Goal: Check status: Check status

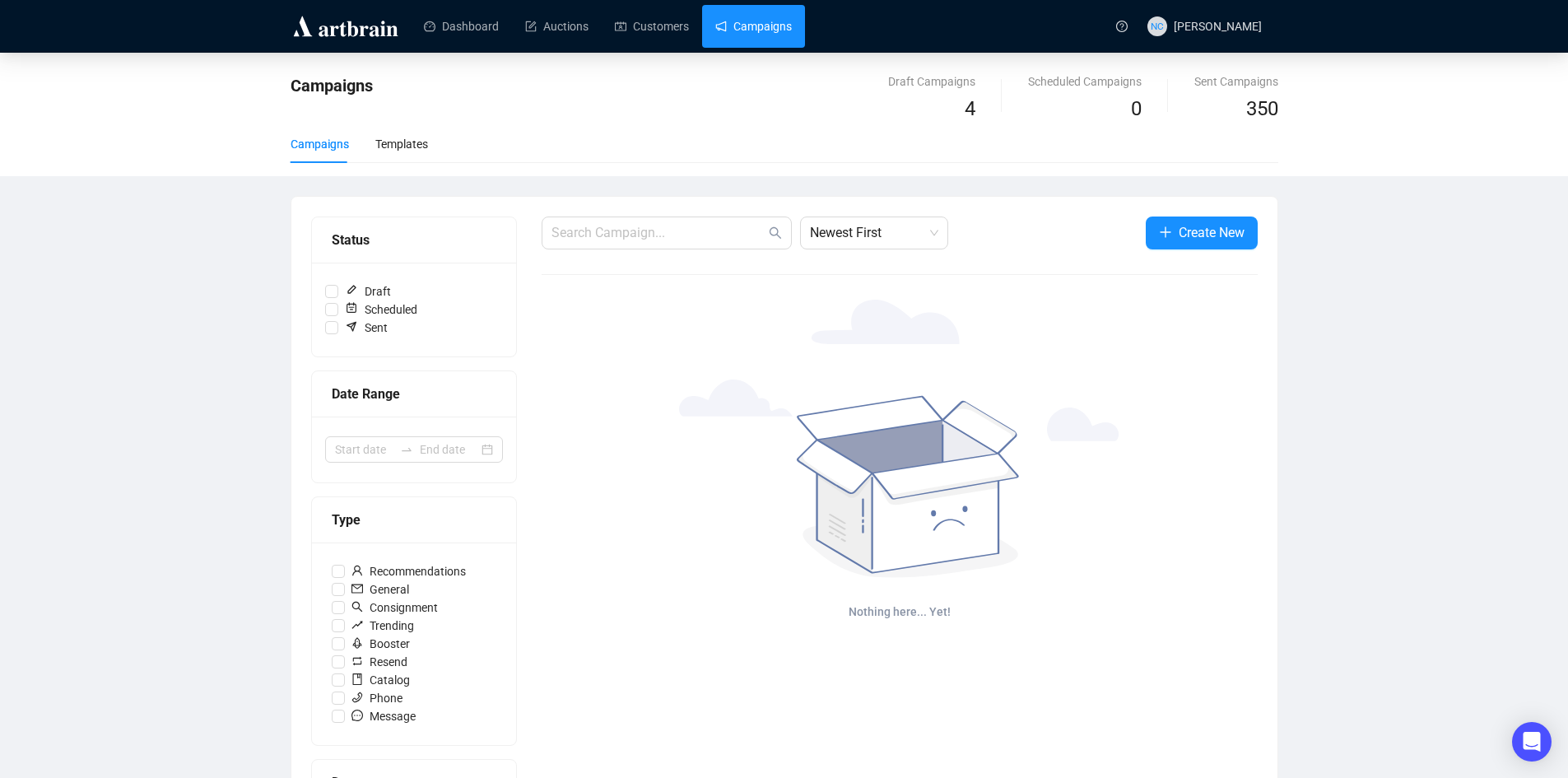
click at [760, 27] on link "Campaigns" at bounding box center [753, 26] width 77 height 43
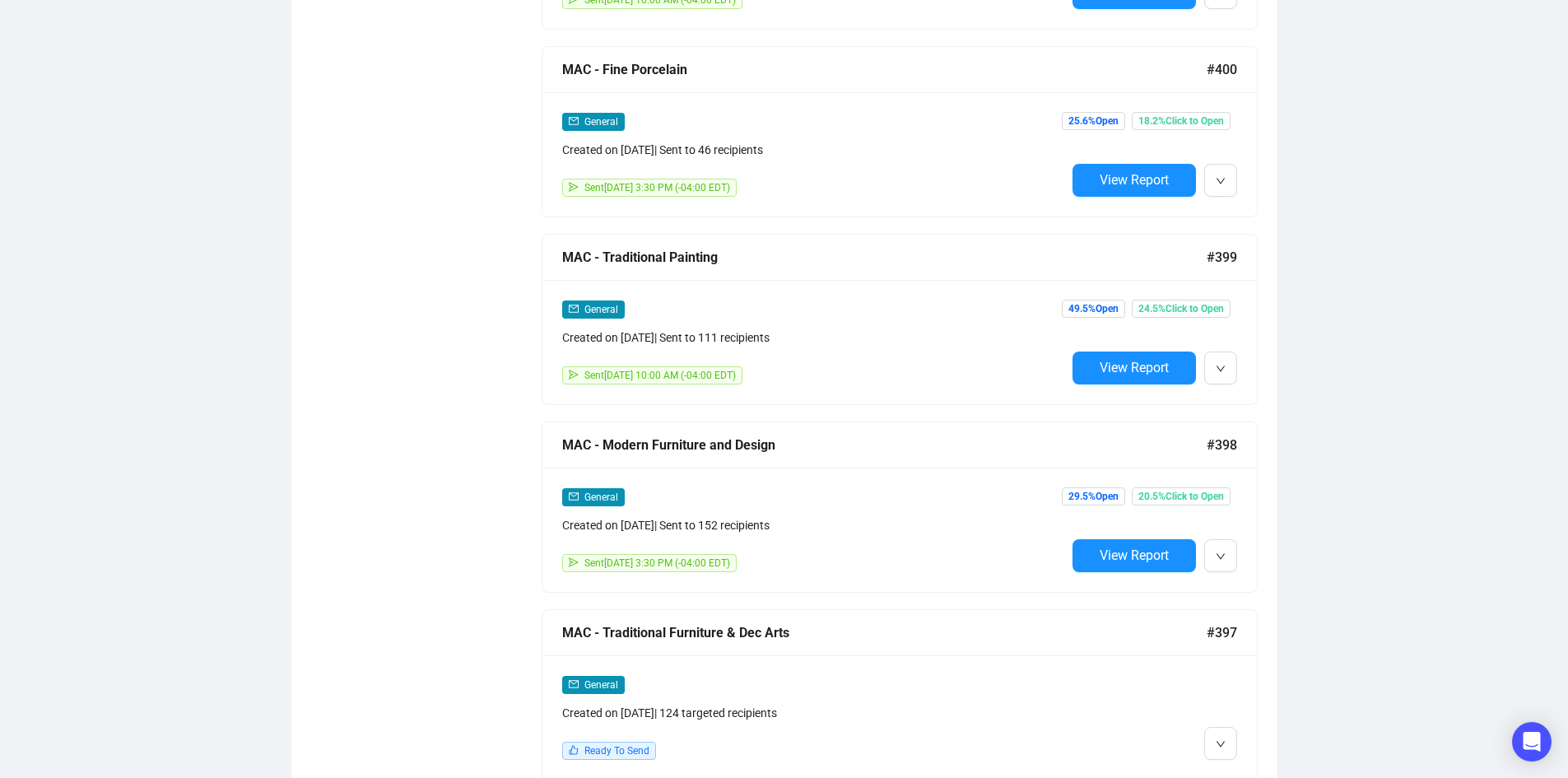
scroll to position [2963, 0]
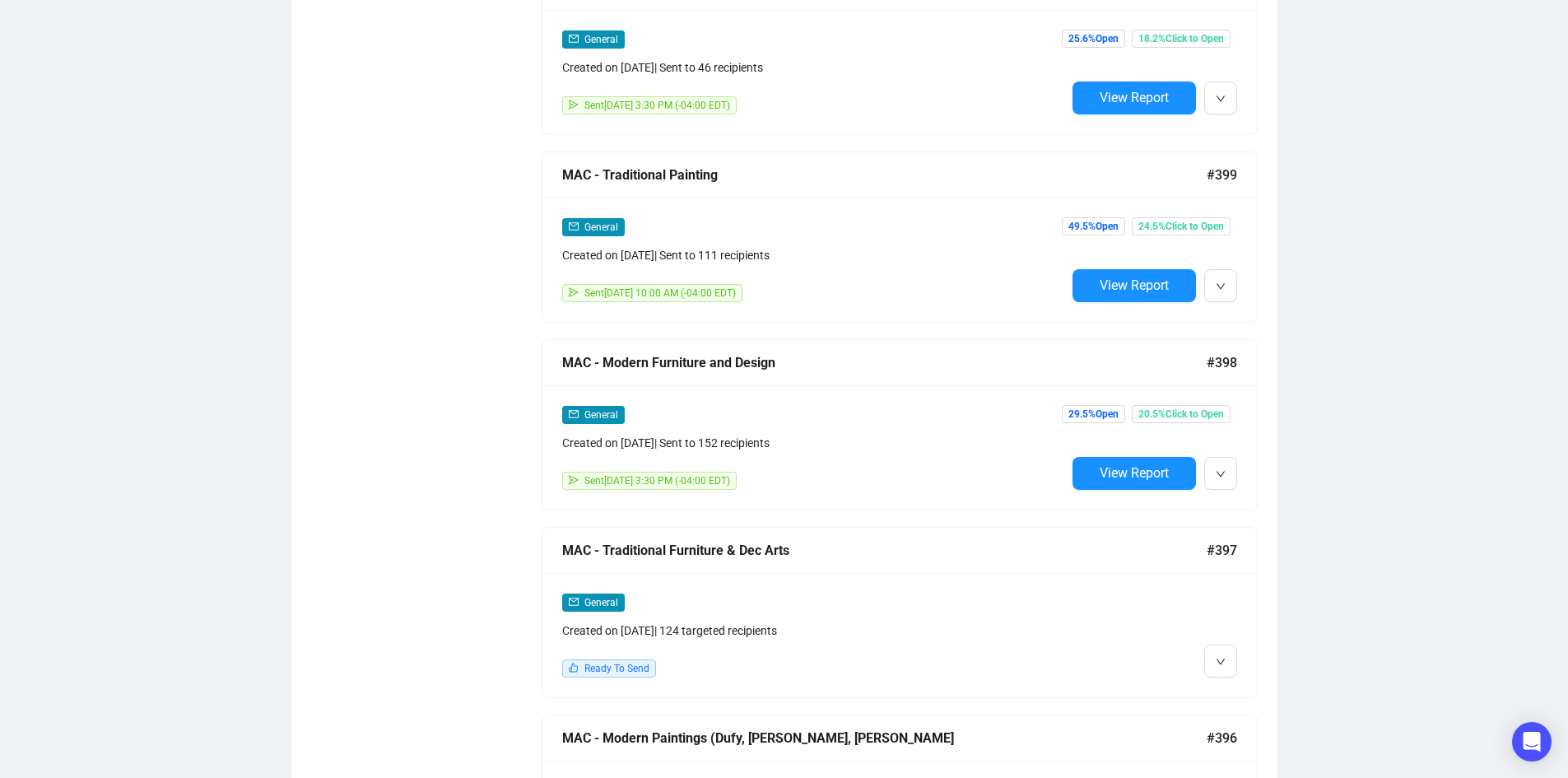
click at [945, 261] on div "General Created on Oct 1, 2025 | Sent to 111 recipients Sent October 4, 2025 10…" at bounding box center [814, 260] width 504 height 85
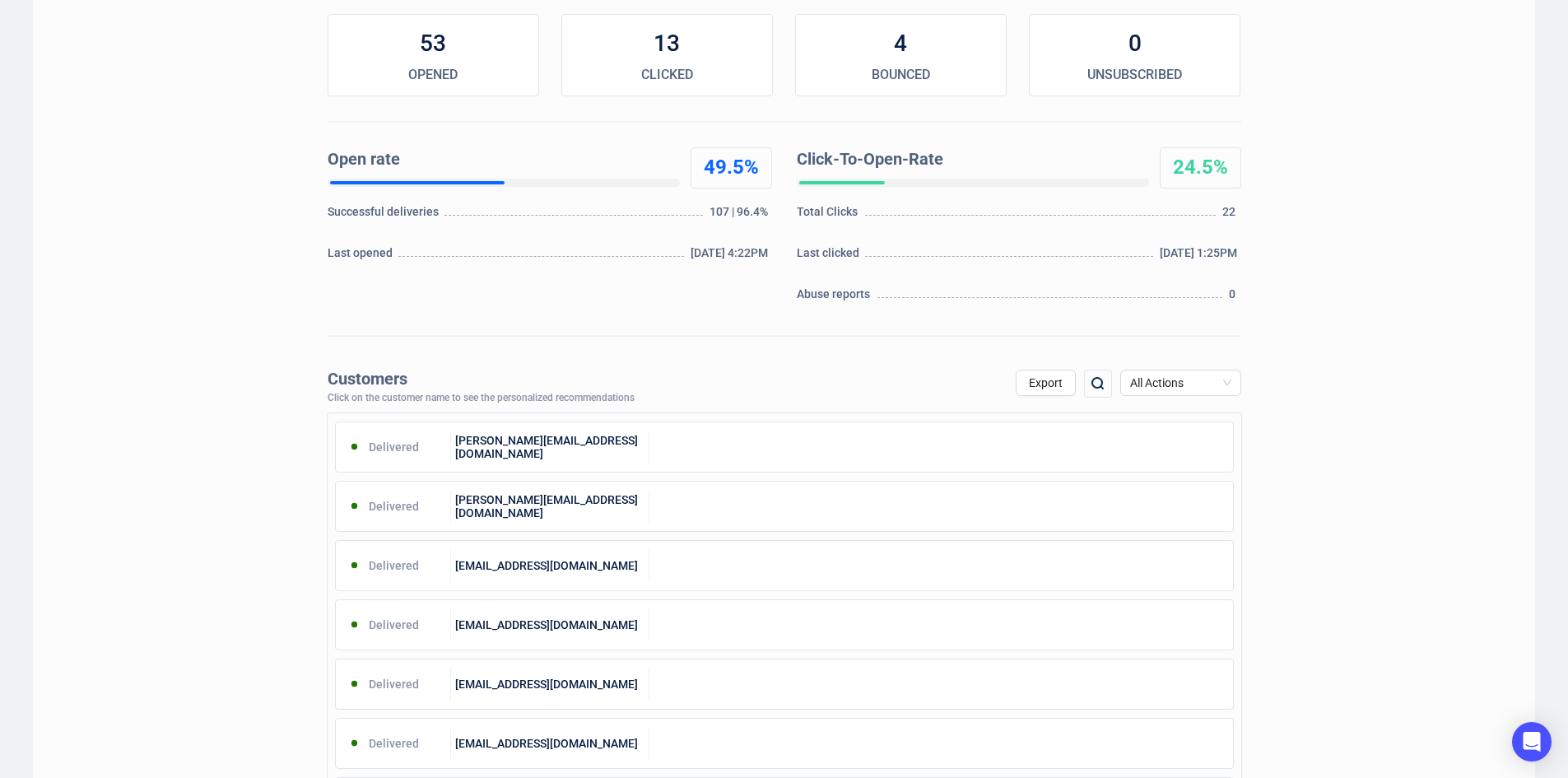
scroll to position [247, 0]
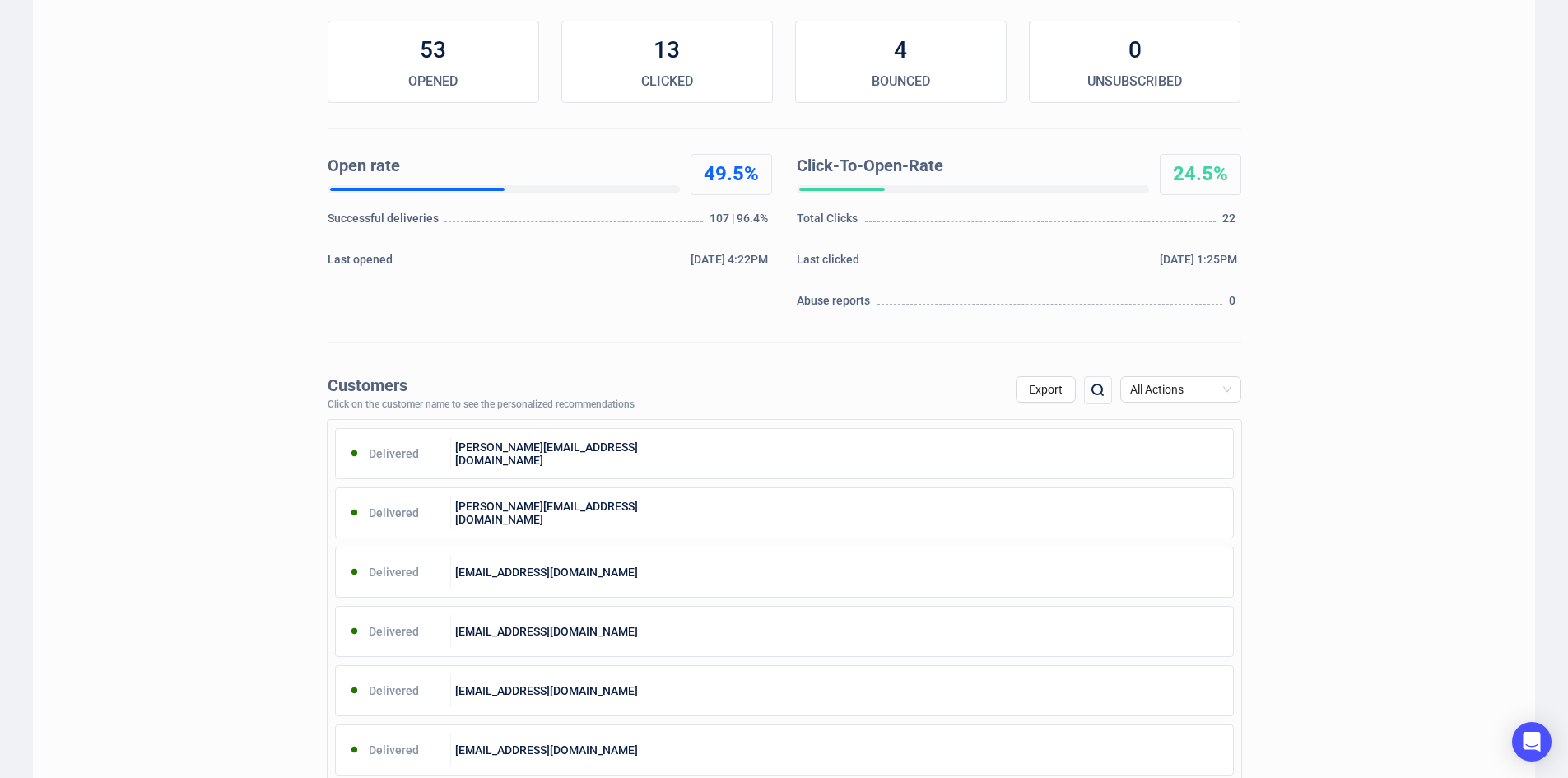
click at [1102, 390] on img at bounding box center [1097, 389] width 19 height 19
click at [782, 390] on div "Customers Click on the customer name to see the personalized recommendations Ex…" at bounding box center [784, 389] width 914 height 43
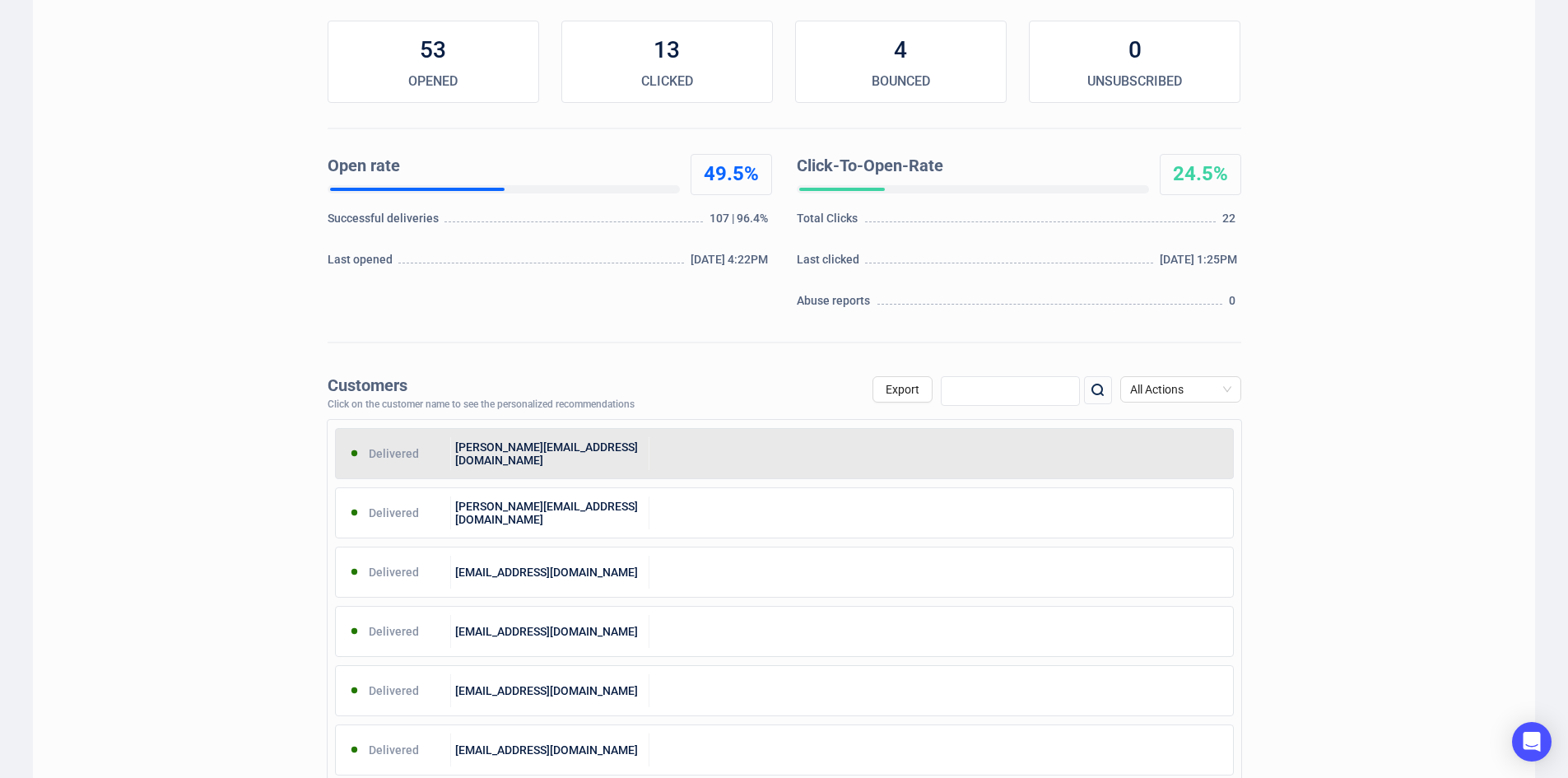
click at [583, 454] on div "phoebe@lauderfrost.com" at bounding box center [550, 453] width 198 height 33
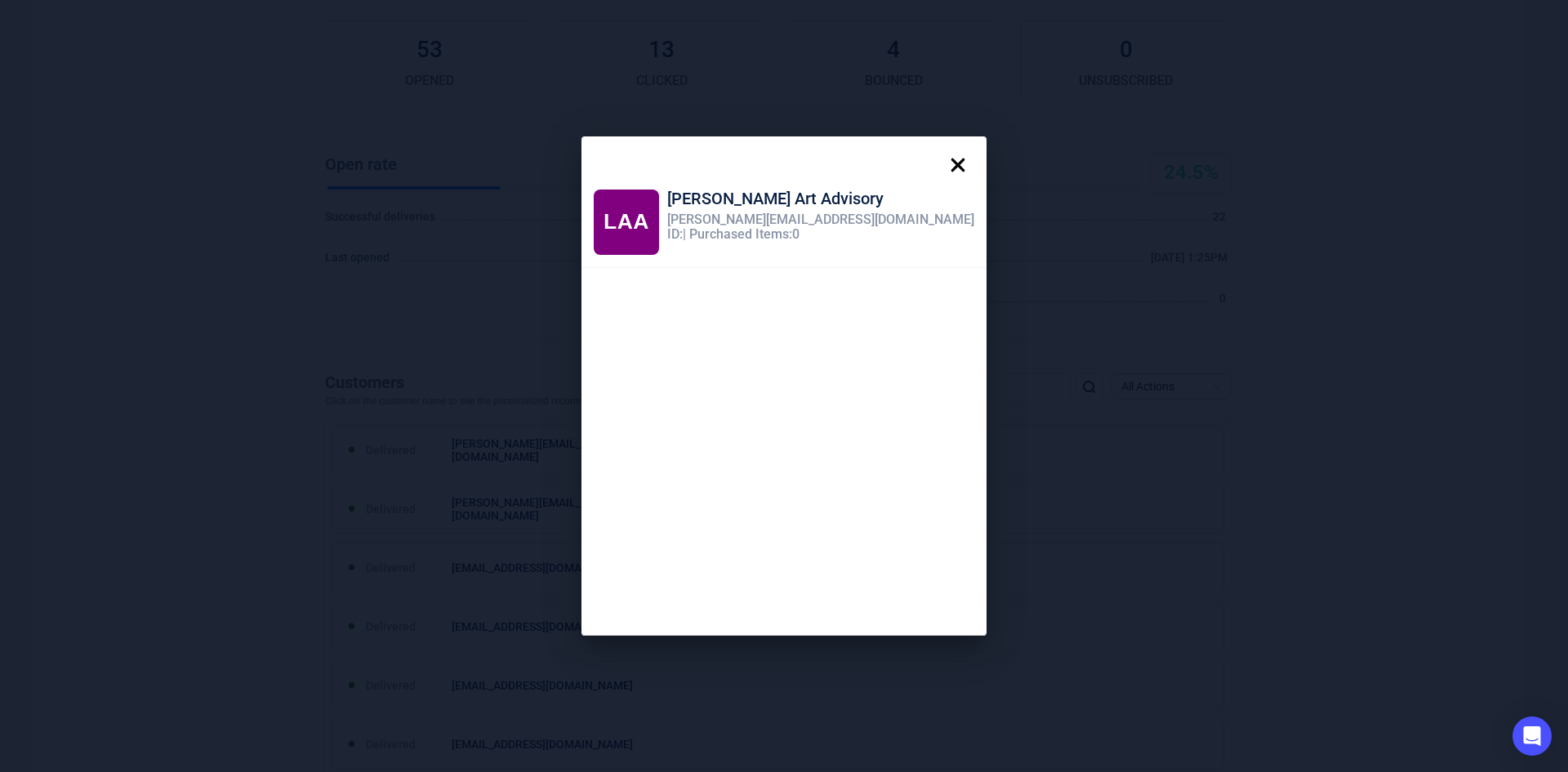
click at [942, 155] on icon at bounding box center [958, 165] width 33 height 33
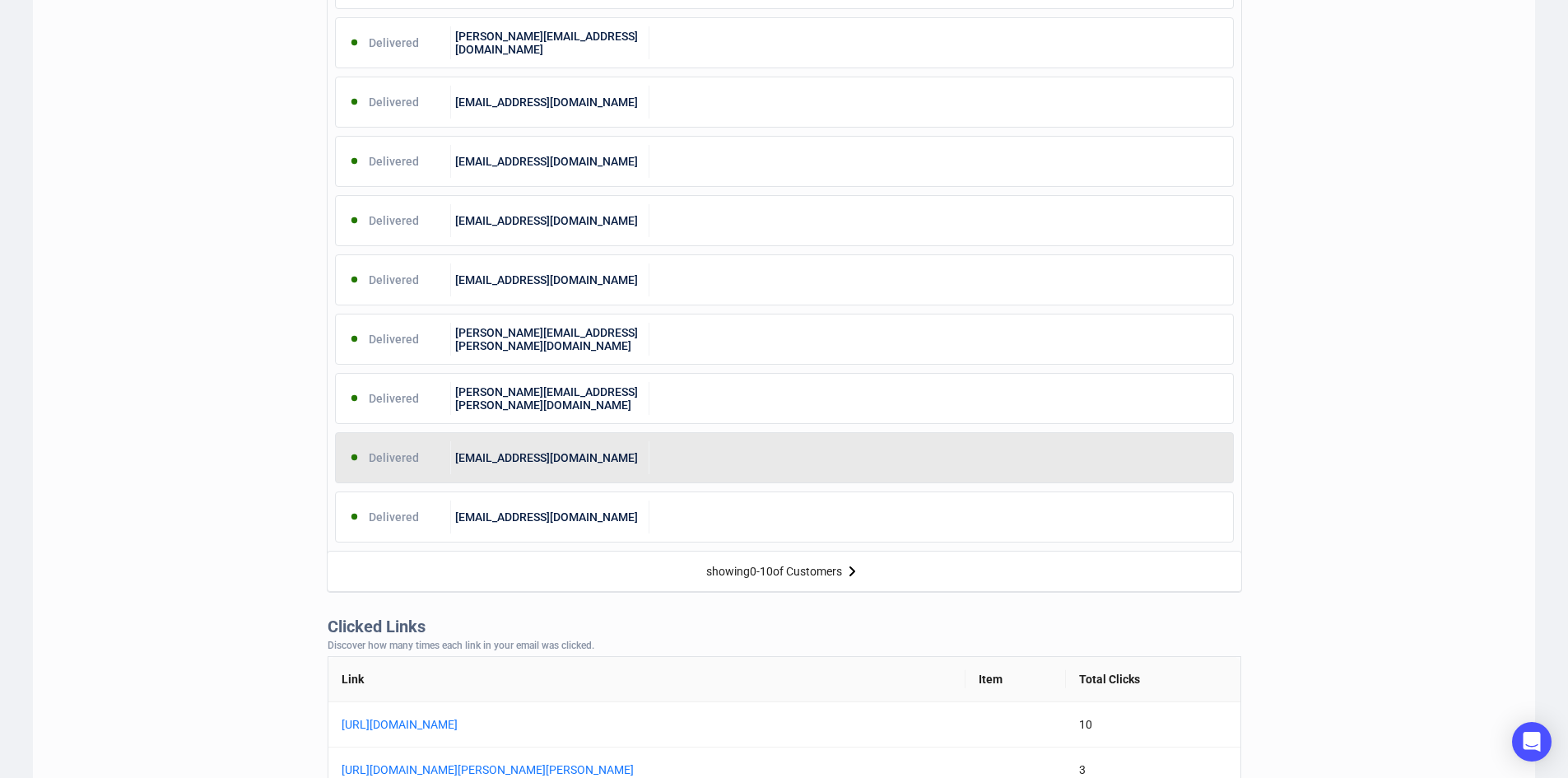
scroll to position [741, 0]
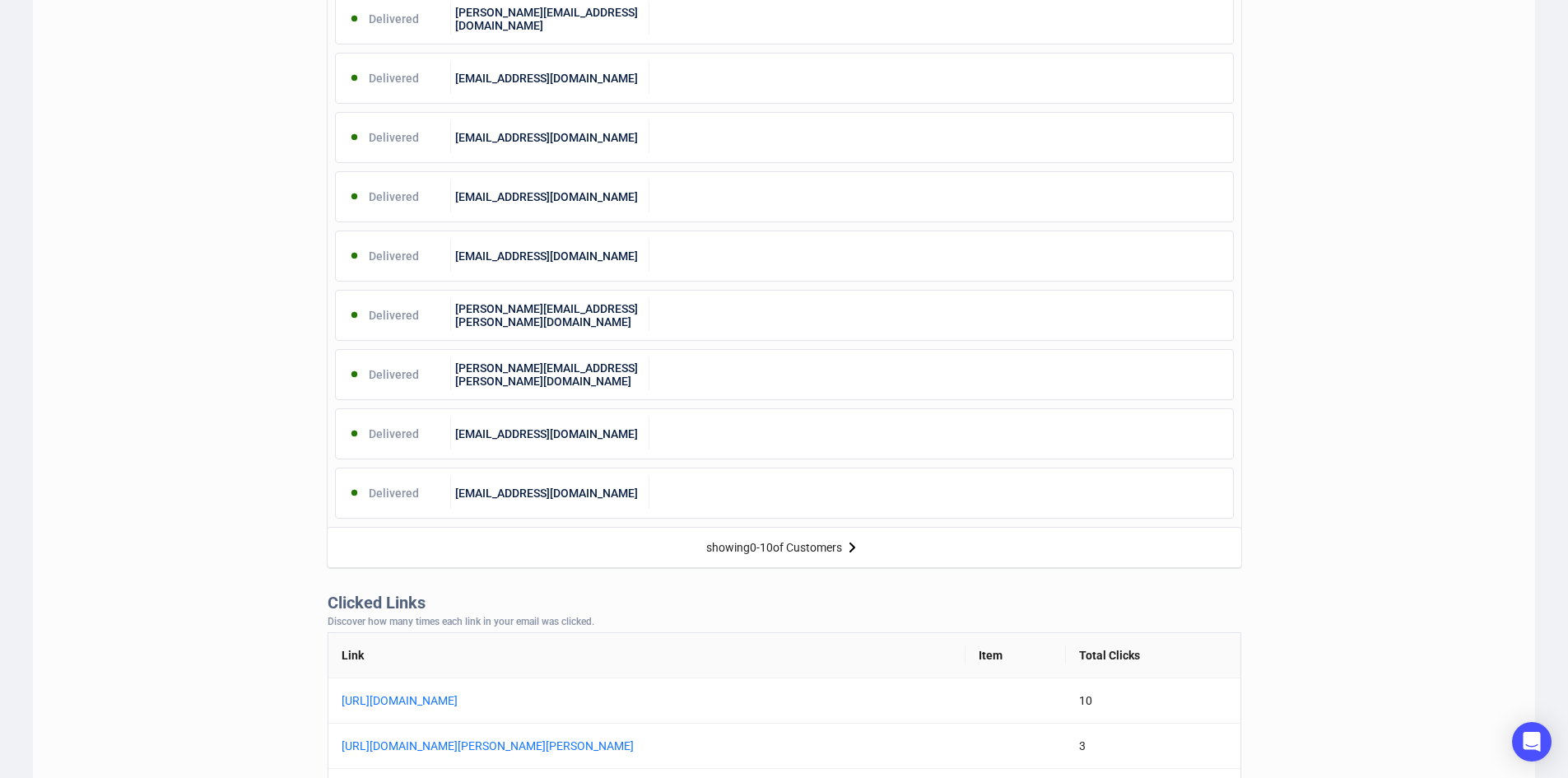
click at [799, 547] on div "showing 0 - 10 of Customers" at bounding box center [773, 548] width 136 height 13
click at [855, 545] on img at bounding box center [851, 547] width 19 height 19
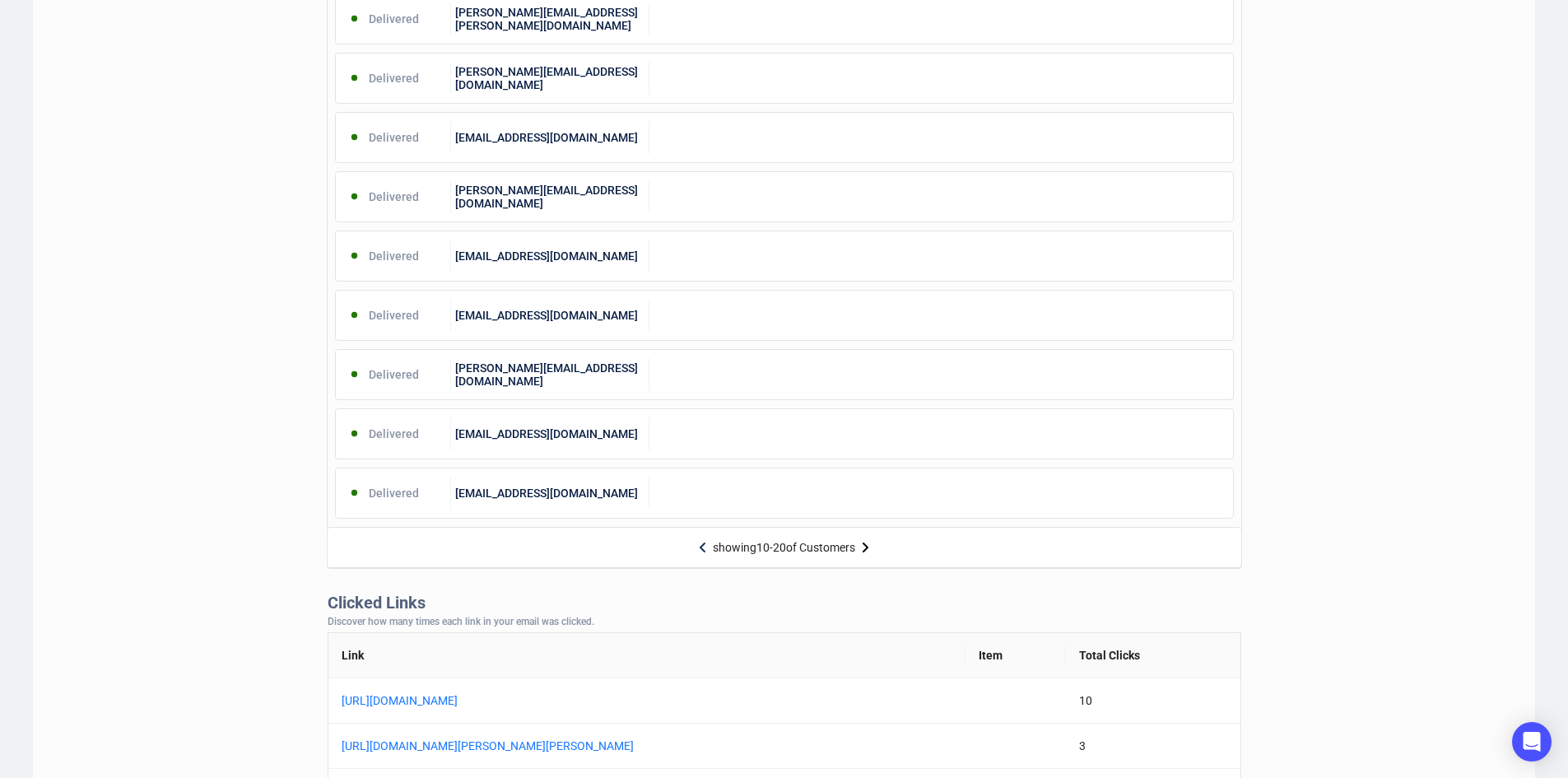
click at [860, 548] on img at bounding box center [864, 547] width 19 height 19
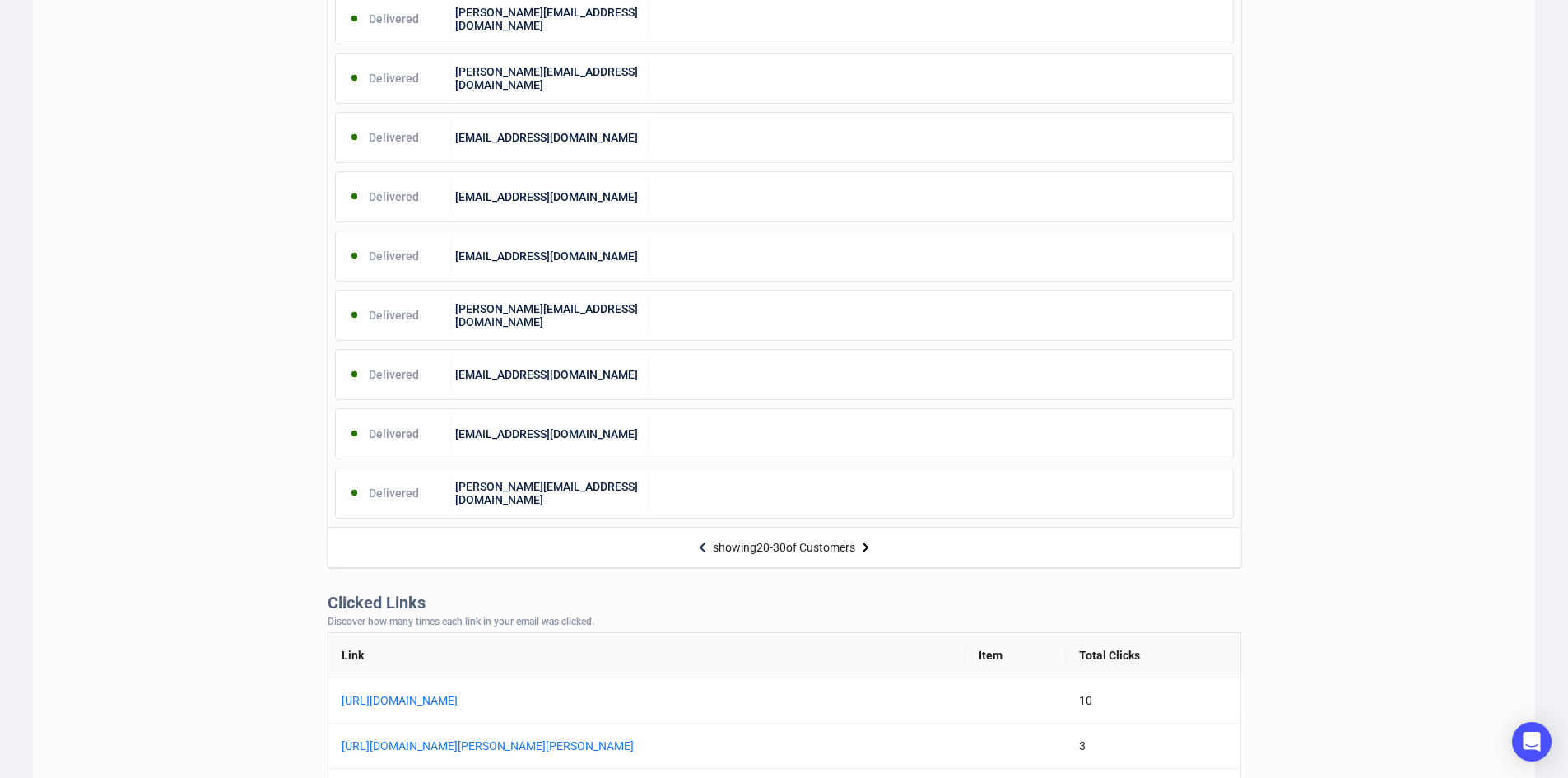
click at [861, 548] on img at bounding box center [864, 547] width 19 height 19
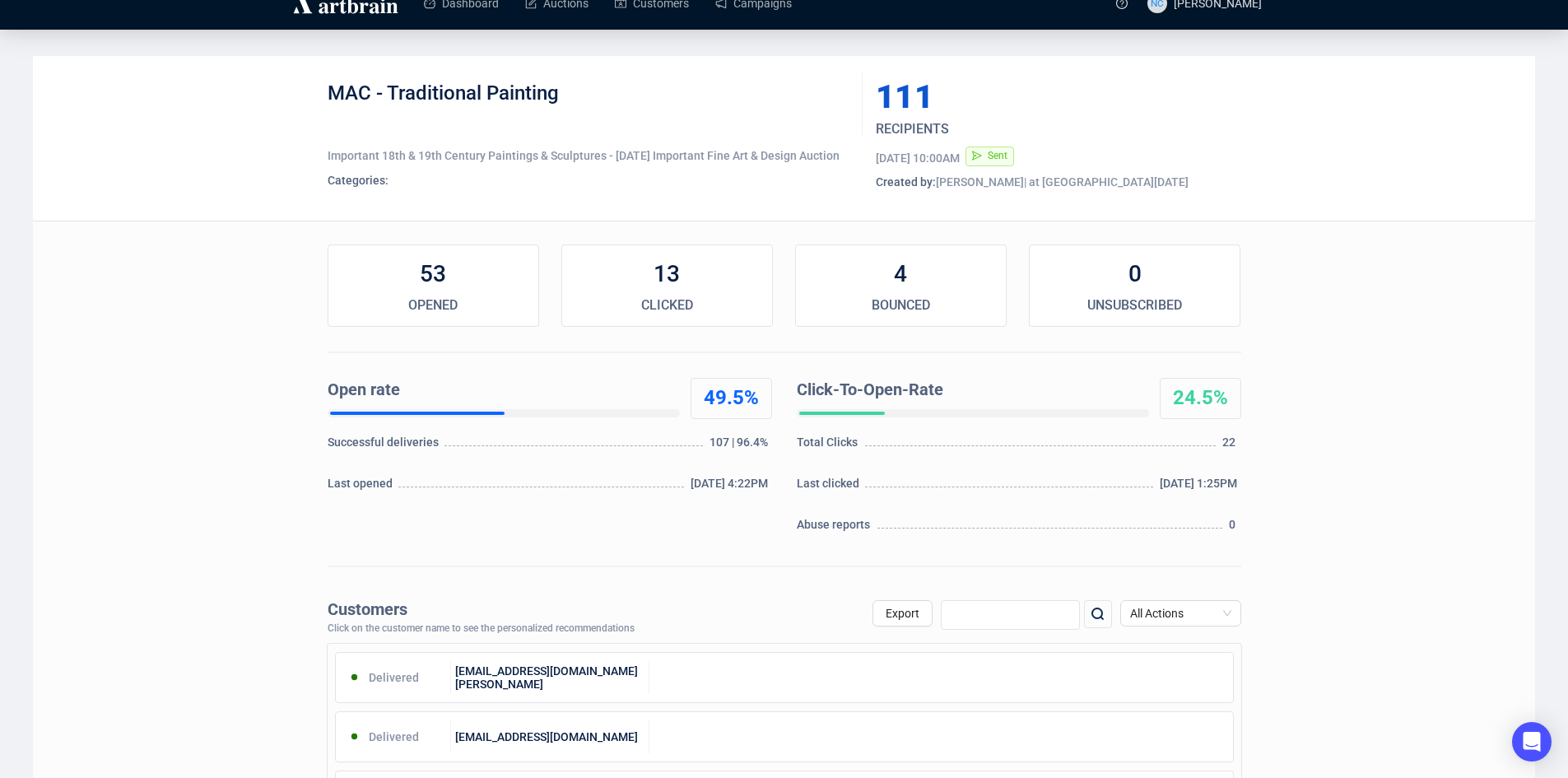
scroll to position [0, 0]
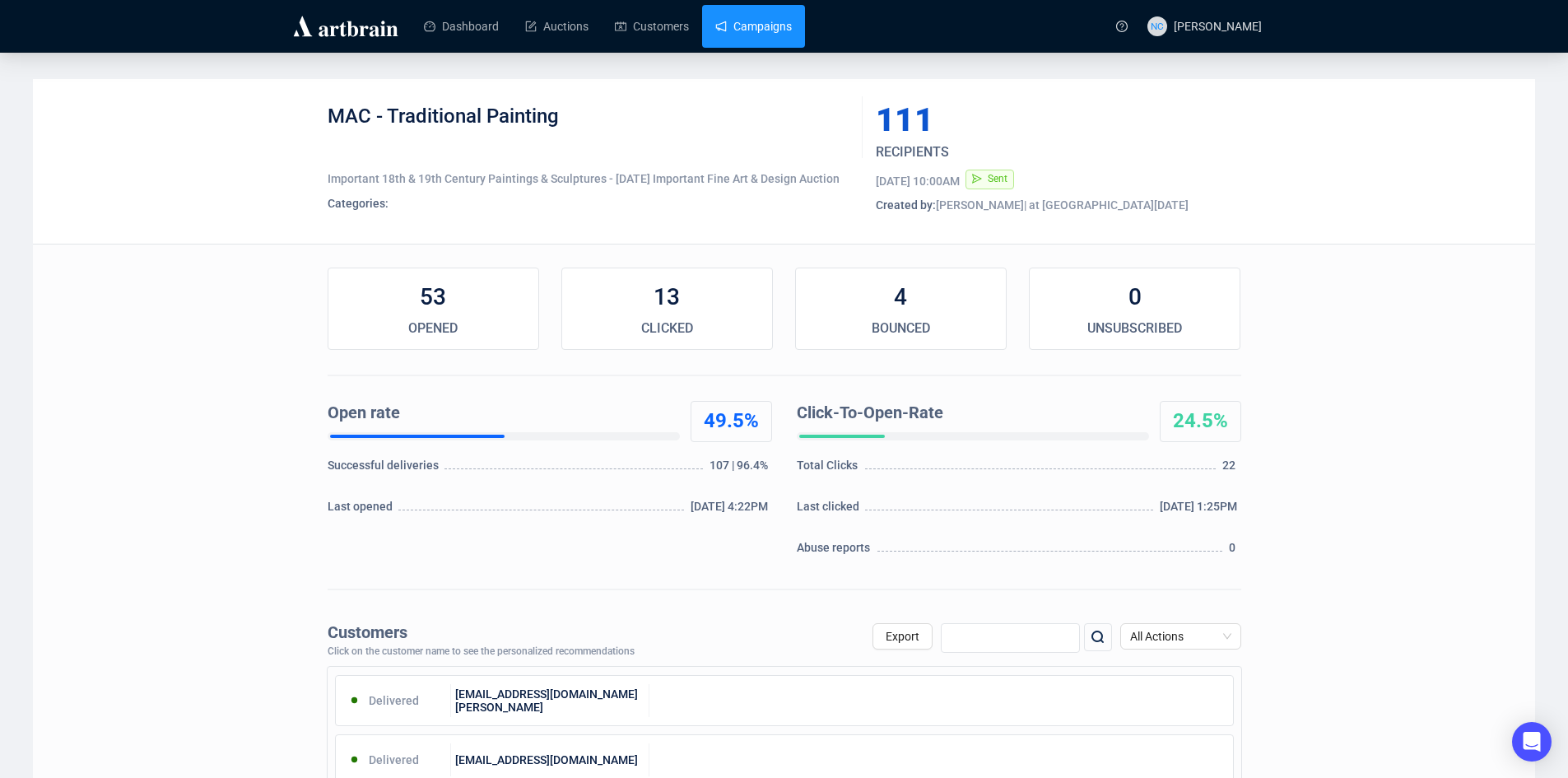
click at [784, 19] on link "Campaigns" at bounding box center [753, 26] width 77 height 43
